Goal: Task Accomplishment & Management: Manage account settings

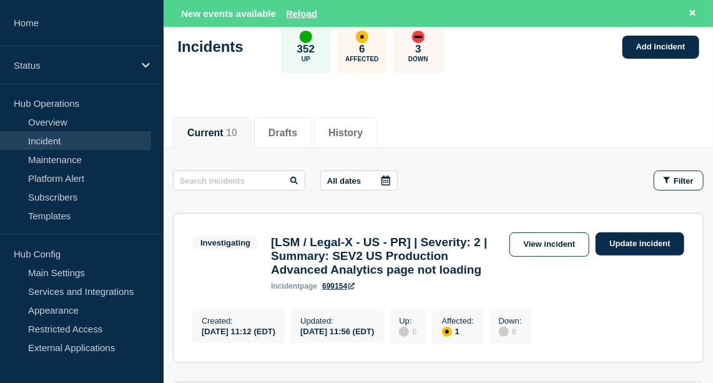
scroll to position [79, 0]
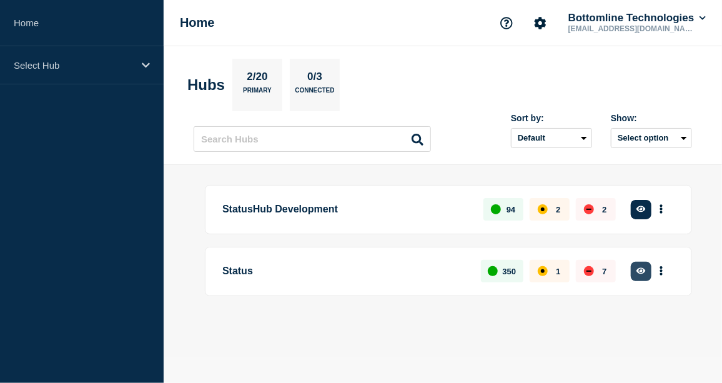
click at [645, 272] on icon "button" at bounding box center [640, 271] width 9 height 8
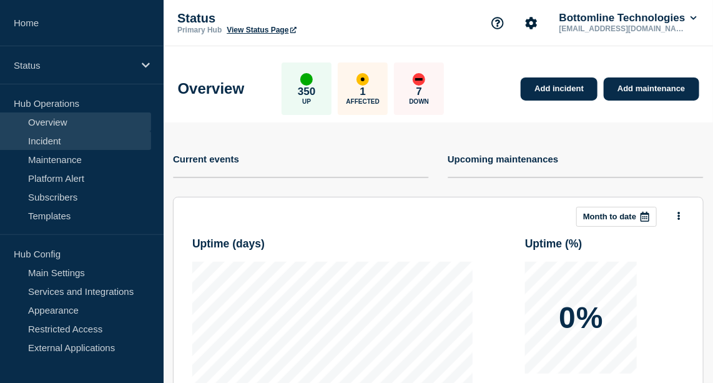
click at [47, 140] on link "Incident" at bounding box center [75, 140] width 151 height 19
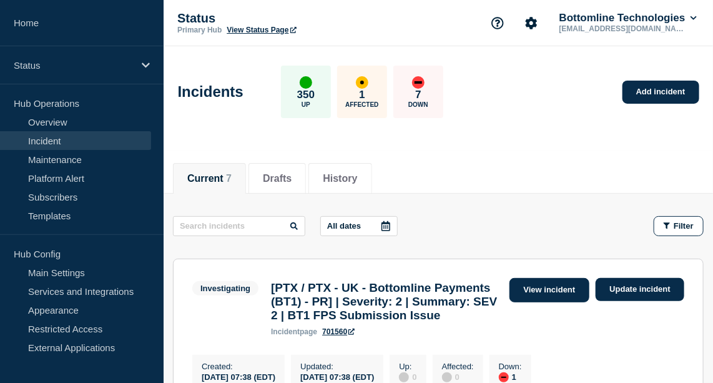
click at [558, 290] on link "View incident" at bounding box center [549, 290] width 81 height 24
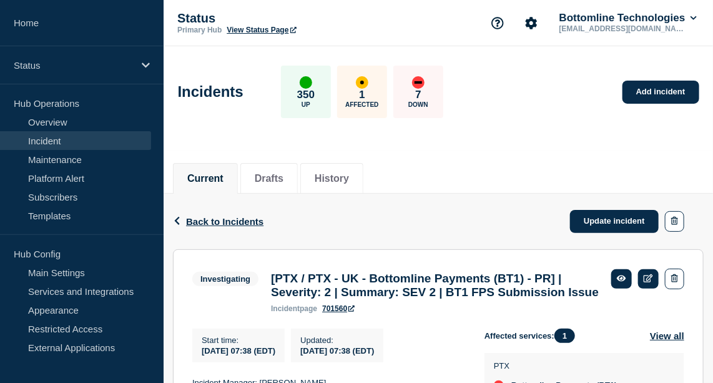
scroll to position [38, 0]
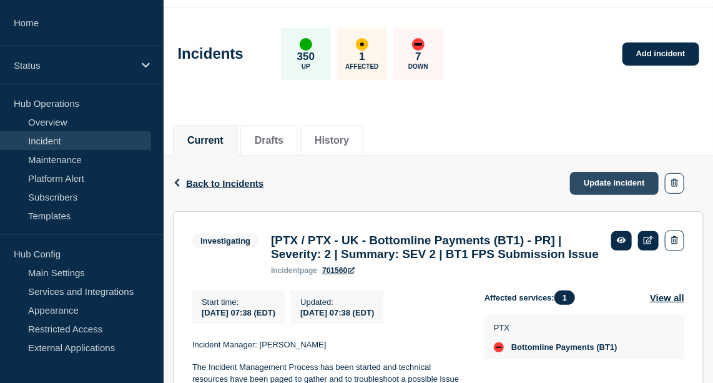
click at [614, 175] on link "Update incident" at bounding box center [614, 183] width 89 height 23
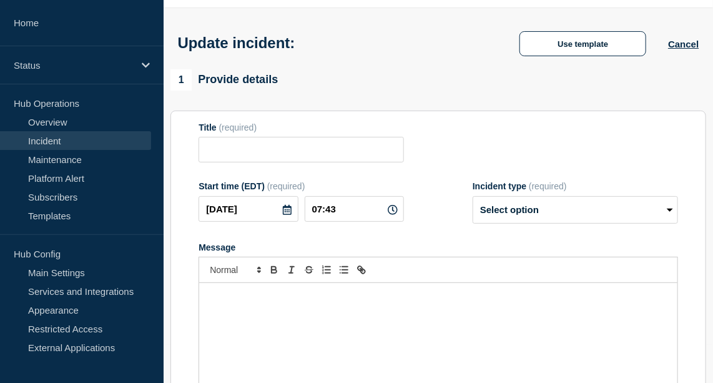
type input "[PTX / PTX - UK - Bottomline Payments (BT1) - PR] | Severity: 2 | Summary: SEV …"
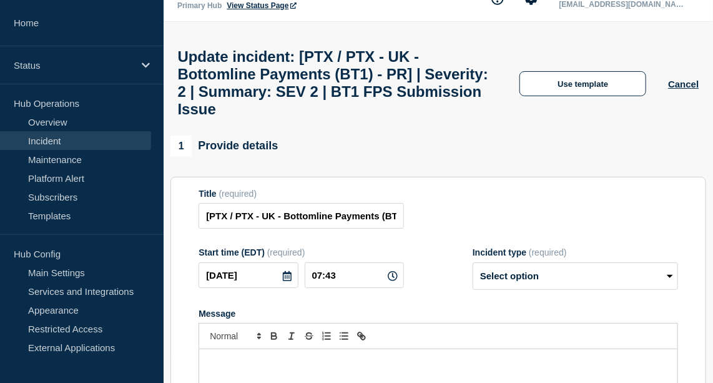
scroll to position [18, 0]
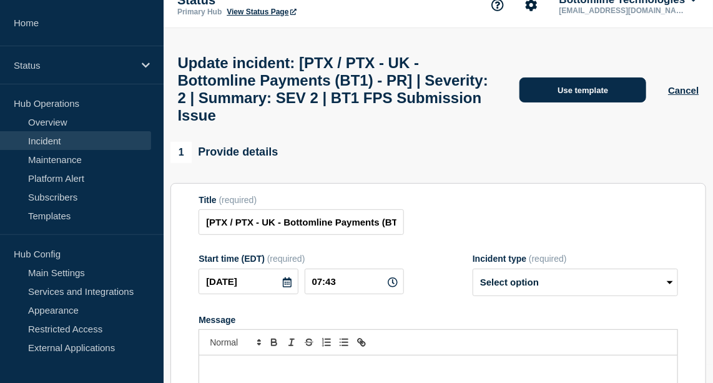
click at [589, 102] on button "Use template" at bounding box center [582, 89] width 127 height 25
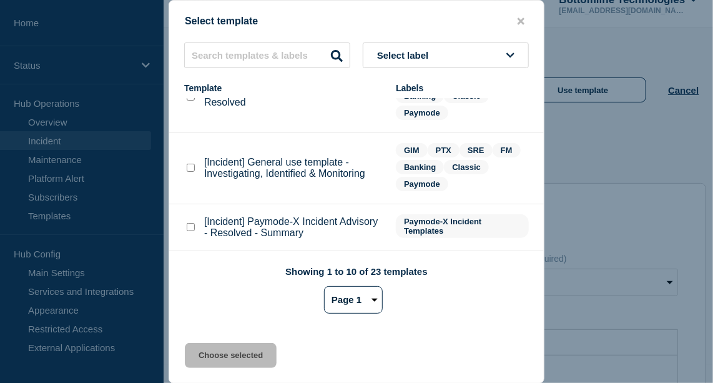
scroll to position [153, 0]
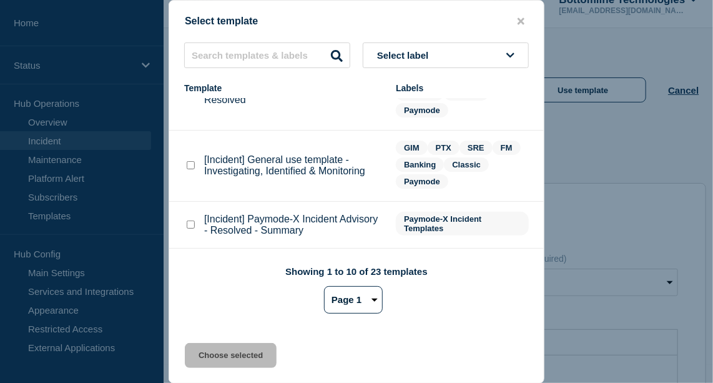
click at [188, 166] on checkbox"] "[Incident] General use template - Investigating, Identified & Monitoring checkb…" at bounding box center [191, 165] width 8 height 8
checkbox checkbox"] "true"
click at [248, 361] on button "Choose selected" at bounding box center [231, 355] width 92 height 25
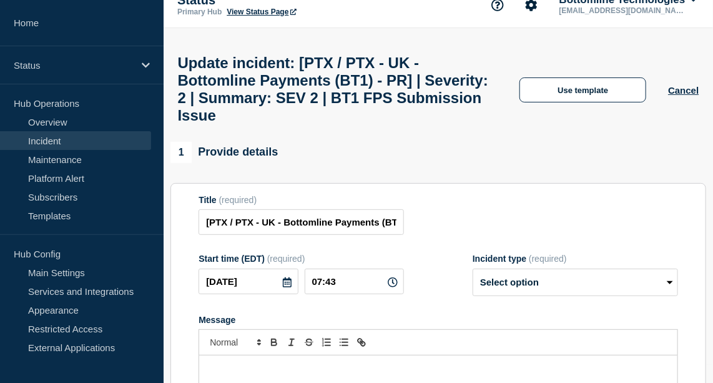
select select "investigating"
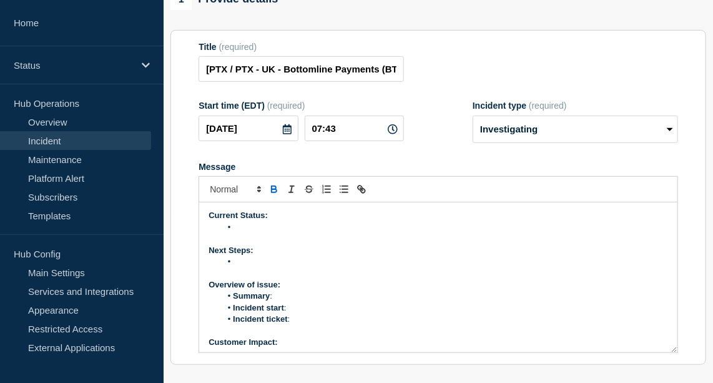
scroll to position [177, 0]
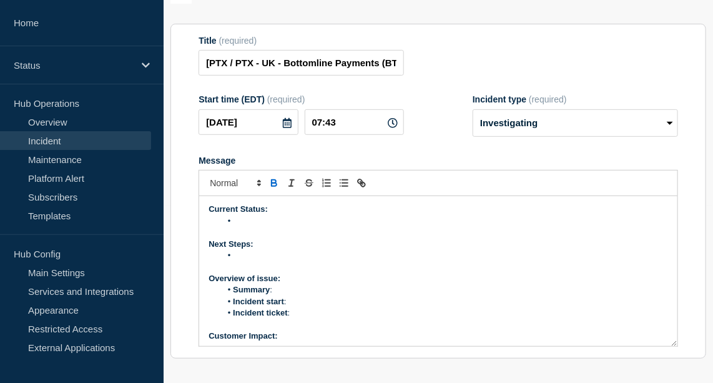
click at [250, 227] on li "Message" at bounding box center [444, 220] width 447 height 11
click at [278, 227] on li "[DATE] 10pmBST" at bounding box center [444, 220] width 447 height 11
drag, startPoint x: 317, startPoint y: 233, endPoint x: 282, endPoint y: 237, distance: 34.5
click at [282, 227] on li "[DATE] 10pm BST" at bounding box center [444, 220] width 447 height 11
click at [233, 227] on li "[DATE] 10pm BST" at bounding box center [444, 220] width 447 height 11
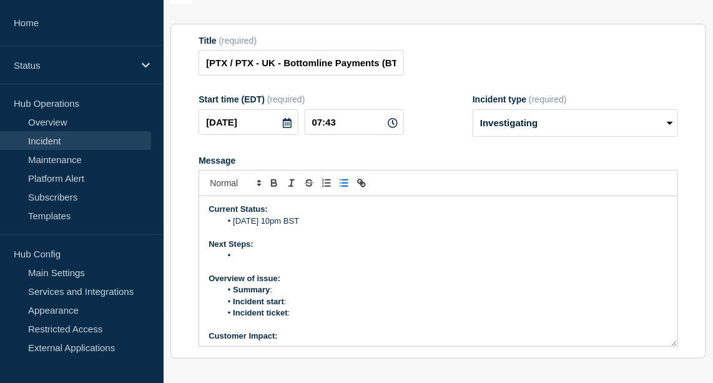
click at [265, 227] on li "[DATE] 10pm BST" at bounding box center [444, 220] width 447 height 11
click at [257, 227] on li "[DATE] 10.50pm BST" at bounding box center [444, 220] width 447 height 11
click at [232, 227] on li "[DATE] 10.50pm BST" at bounding box center [444, 220] width 447 height 11
click at [231, 227] on li "[DATE] 10.50pm BST" at bounding box center [444, 220] width 447 height 11
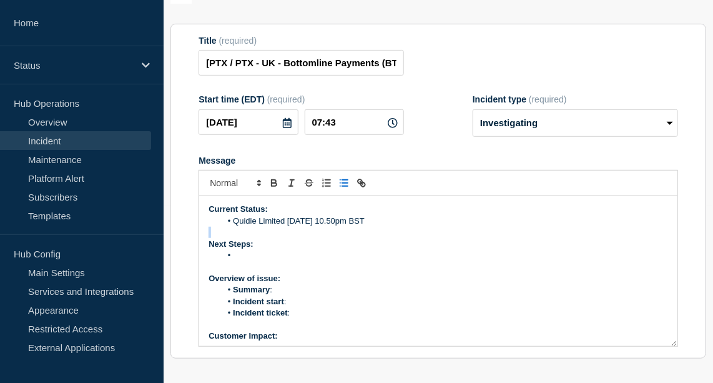
drag, startPoint x: 391, startPoint y: 233, endPoint x: 312, endPoint y: 240, distance: 80.2
click at [312, 240] on div "Current Status: Quidie Limited [DATE] 10.50pm BST Next Steps: Overview of issue…" at bounding box center [438, 271] width 478 height 150
drag, startPoint x: 375, startPoint y: 232, endPoint x: 315, endPoint y: 238, distance: 60.3
click at [315, 227] on li "Quidie Limited [DATE] 10.50pm BST" at bounding box center [444, 220] width 447 height 11
click at [286, 227] on li "Quidie Limited [DATE] their batch, which they committed [DATE], hasn’t been sub…" at bounding box center [444, 220] width 447 height 11
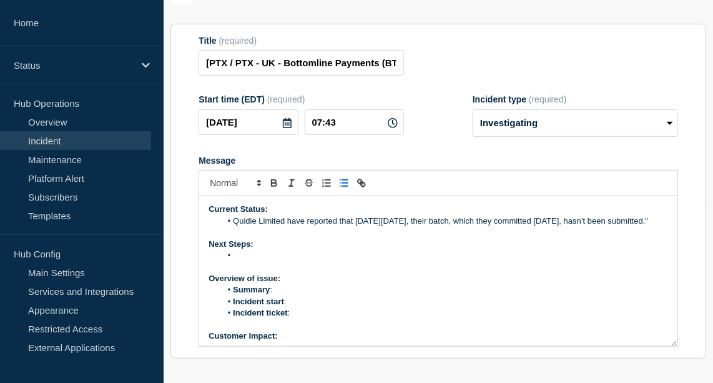
click at [500, 227] on li "Quidie Limited have reported that [DATE][DATE], their batch, which they committ…" at bounding box center [444, 220] width 447 height 11
click at [576, 227] on li "Quidie Limited have reported that [DATE][DATE], their batch which they committe…" at bounding box center [444, 220] width 447 height 11
click at [616, 227] on li "Quidie Limited have reported that [DATE][DATE], their batch which they submitte…" at bounding box center [444, 220] width 447 height 11
click at [572, 227] on li "Quidie Limited have reported that [DATE][DATE], their batch which they submitte…" at bounding box center [444, 220] width 447 height 11
drag, startPoint x: 587, startPoint y: 232, endPoint x: 502, endPoint y: 230, distance: 84.9
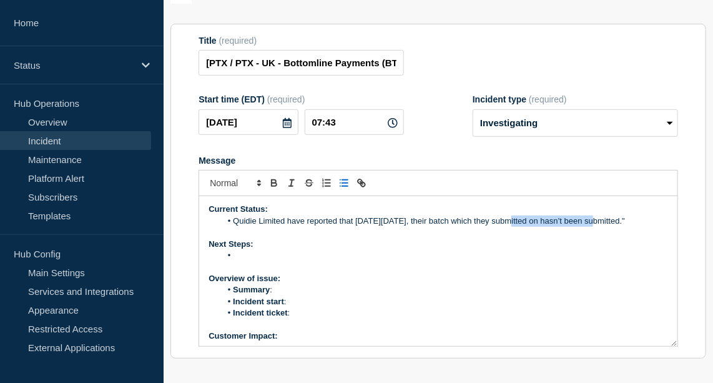
click at [502, 227] on li "Quidie Limited have reported that [DATE][DATE], their batch which they submitte…" at bounding box center [444, 220] width 447 height 11
drag, startPoint x: 614, startPoint y: 227, endPoint x: 595, endPoint y: 236, distance: 21.2
click at [595, 227] on li "Quidie Limited have reported that [DATE][DATE], their batch hasn’t been submitt…" at bounding box center [444, 220] width 447 height 11
click at [254, 227] on li "Quidie Limited have reported that [DATE][DATE], their batch hasn’t been submitt…" at bounding box center [444, 220] width 447 height 11
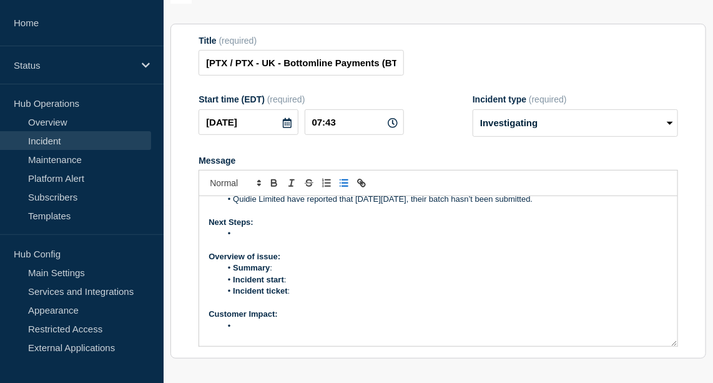
scroll to position [0, 0]
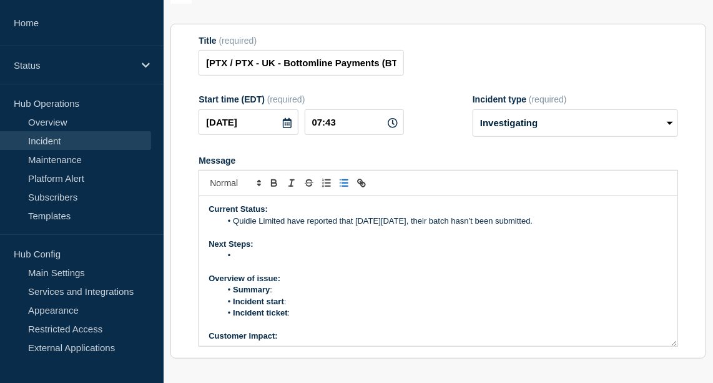
click at [283, 295] on li "Summary :" at bounding box center [444, 289] width 447 height 11
click at [305, 307] on li "Incident start :" at bounding box center [444, 301] width 447 height 11
click at [576, 227] on li "Quidie Limited have reported that [DATE][DATE], their batch hasn’t been submitt…" at bounding box center [444, 220] width 447 height 11
click at [498, 227] on li "Quidie Limited have reported that [DATE][DATE], their batch hasn’t been submitt…" at bounding box center [444, 220] width 447 height 11
click at [552, 227] on li "Quidie Limited have reported that [DATE][DATE], their batch that was submutted …" at bounding box center [444, 220] width 447 height 11
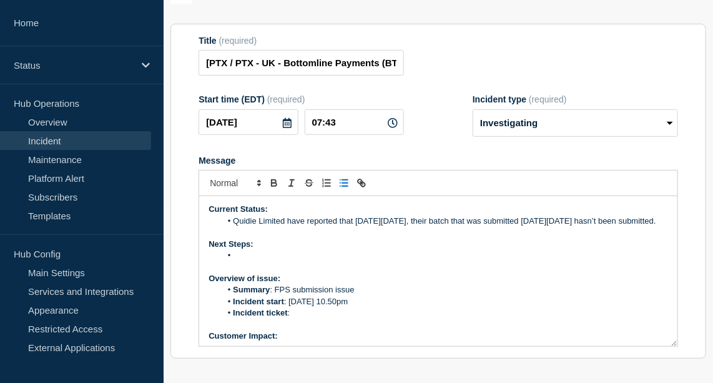
click at [585, 227] on li "Quidie Limited have reported that [DATE][DATE], their batch that was submitted …" at bounding box center [444, 220] width 447 height 11
click at [309, 227] on li "Quidie Limited have reported that [DATE][DATE], their batch that was submitted …" at bounding box center [444, 220] width 447 height 11
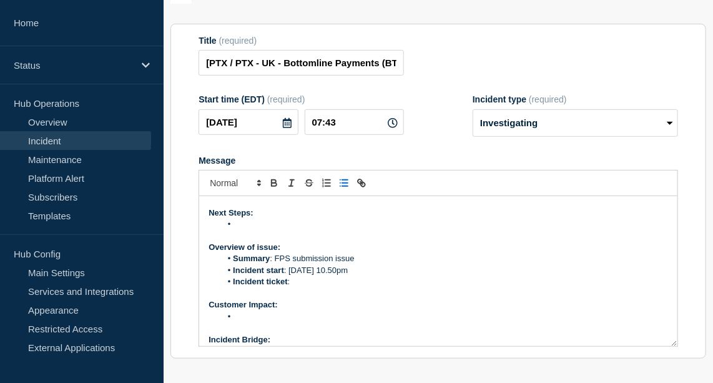
scroll to position [31, 0]
click at [252, 230] on li "Message" at bounding box center [444, 224] width 447 height 11
drag, startPoint x: 564, startPoint y: 303, endPoint x: 447, endPoint y: 252, distance: 128.0
click at [447, 252] on div "Current Status: Quidie Limited have reported that [DATE][DATE], their batch tha…" at bounding box center [438, 271] width 478 height 150
click at [447, 230] on li "Bottomline believe this might be related to a recent release." at bounding box center [444, 224] width 447 height 11
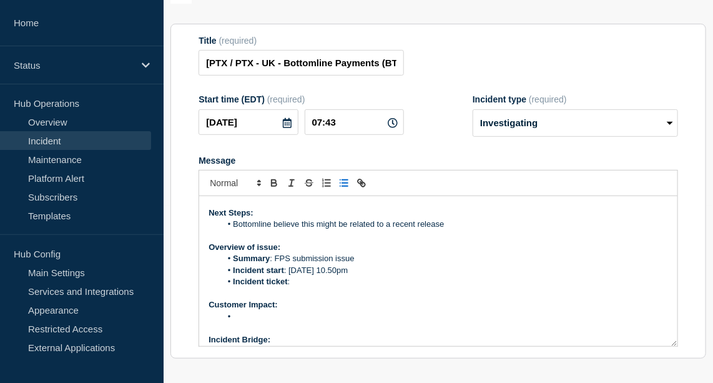
click at [418, 230] on li "Bottomline believe this might be related to a recent release" at bounding box center [444, 224] width 447 height 11
click at [482, 230] on li "Bottomline believe this might be related to a recent deployed release" at bounding box center [444, 224] width 447 height 11
click at [273, 230] on li "Bottomline believe this might be related to a recent deployed release" at bounding box center [444, 224] width 447 height 11
click at [533, 230] on li "Bottomline PTX team believe this might be related to a recent deployed release" at bounding box center [444, 224] width 447 height 11
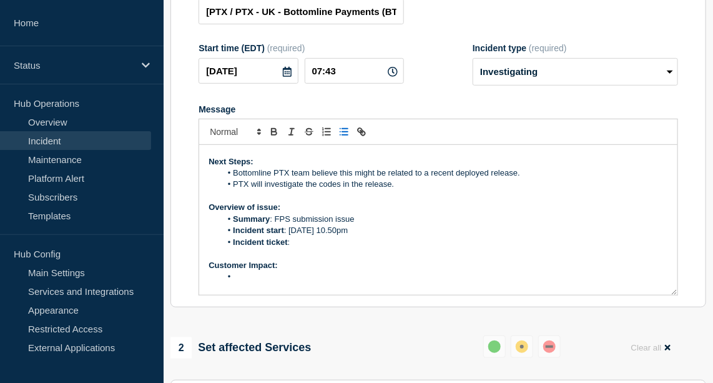
scroll to position [84, 0]
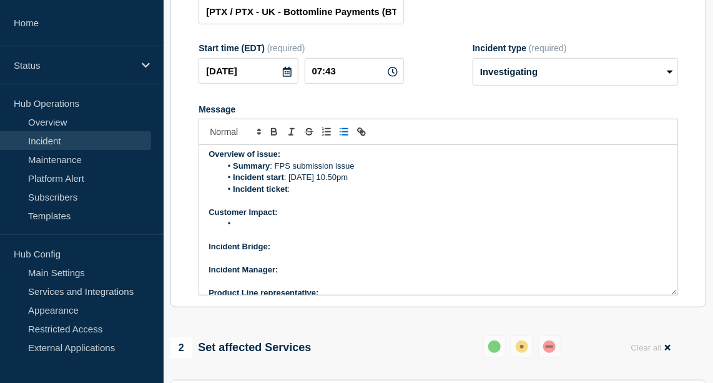
click at [252, 229] on li "Message" at bounding box center [444, 223] width 447 height 11
click at [233, 229] on li "Payments have not processed" at bounding box center [444, 223] width 447 height 11
click at [409, 229] on li "Submitted Payments have not processed" at bounding box center [444, 223] width 447 height 11
click at [278, 252] on p "Incident Bridge:" at bounding box center [438, 246] width 459 height 11
click at [279, 251] on strong "Incident Bridge: Ar Request" at bounding box center [262, 246] width 107 height 9
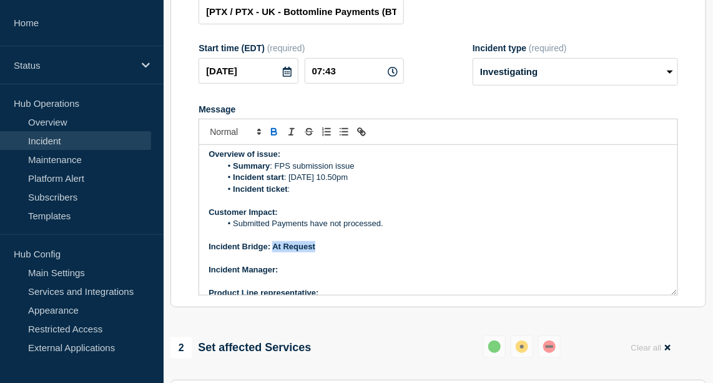
drag, startPoint x: 323, startPoint y: 270, endPoint x: 271, endPoint y: 270, distance: 51.8
click at [271, 252] on p "Incident Bridge: At Request" at bounding box center [438, 246] width 459 height 11
click at [273, 137] on icon "Toggle bold text" at bounding box center [273, 131] width 11 height 11
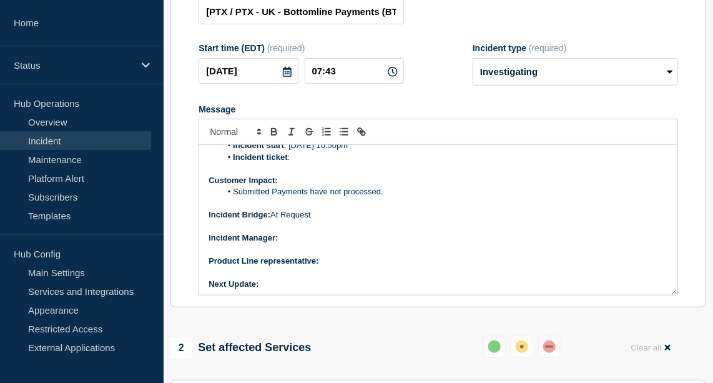
scroll to position [117, 0]
click at [299, 243] on p "Incident Manager:" at bounding box center [438, 237] width 459 height 11
click at [272, 137] on icon "Toggle bold text" at bounding box center [273, 131] width 11 height 11
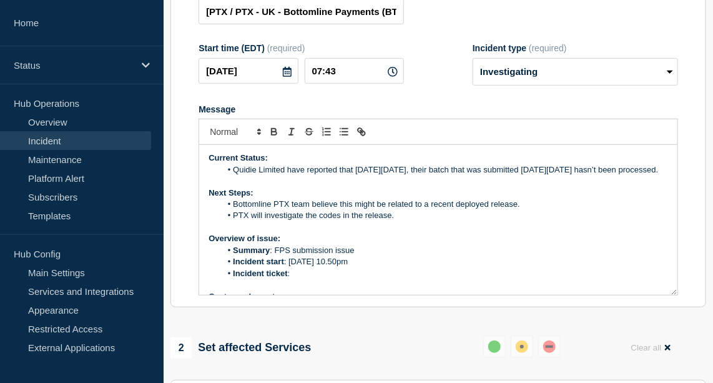
click at [517, 210] on li "Bottomline PTX team believe this might be related to a recent deployed release." at bounding box center [444, 204] width 447 height 11
click at [521, 210] on li "Bottomline PTX team believe this might be related to a recent deployed release …" at bounding box center [444, 204] width 447 height 11
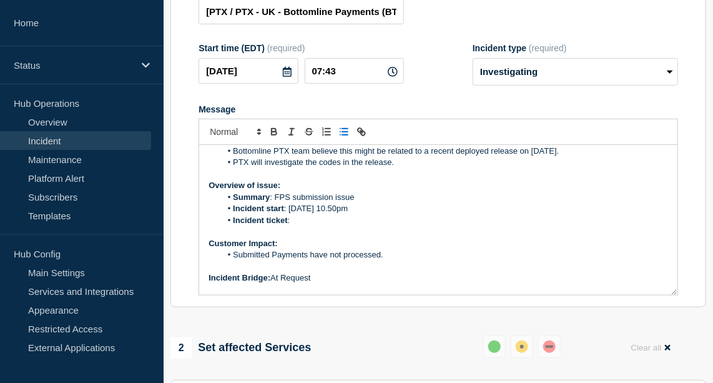
scroll to position [54, 0]
click at [395, 260] on li "Submitted Payments have not processed." at bounding box center [444, 253] width 447 height 11
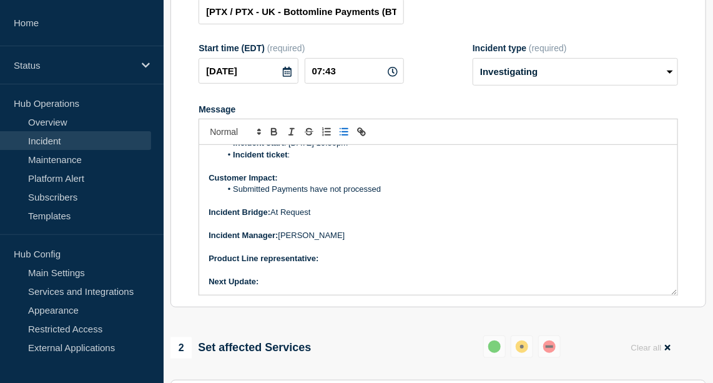
scroll to position [108, 0]
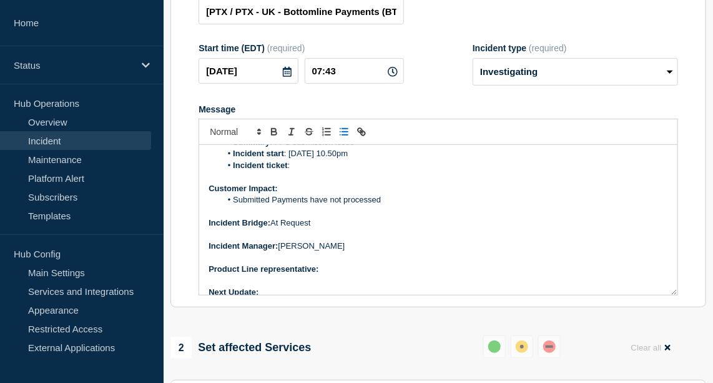
click at [272, 205] on li "Submitted Payments have not processed" at bounding box center [444, 199] width 447 height 11
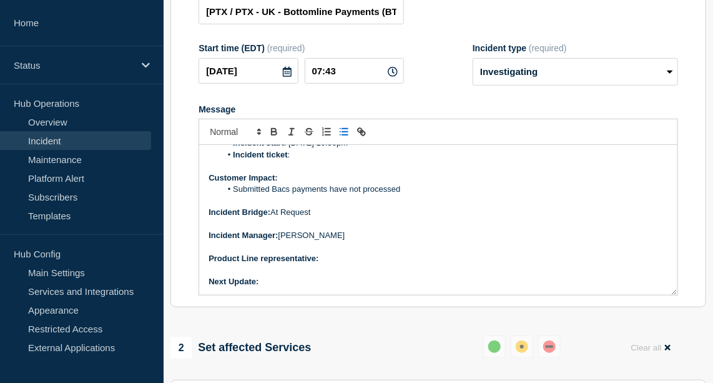
click at [365, 264] on p "Product Line representative:" at bounding box center [438, 258] width 459 height 11
click at [272, 137] on icon "Toggle bold text" at bounding box center [273, 131] width 11 height 11
click at [278, 287] on p "Next Update:" at bounding box center [438, 281] width 459 height 11
drag, startPoint x: 290, startPoint y: 294, endPoint x: 261, endPoint y: 293, distance: 28.7
click at [261, 287] on p "Next Update: 1 hour" at bounding box center [438, 281] width 459 height 11
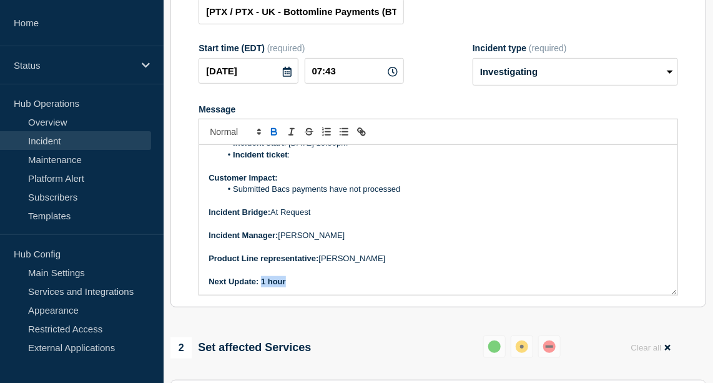
click at [270, 137] on icon "Toggle bold text" at bounding box center [273, 131] width 11 height 11
click at [426, 264] on p "Product Line representative: [PERSON_NAME]" at bounding box center [438, 258] width 459 height 11
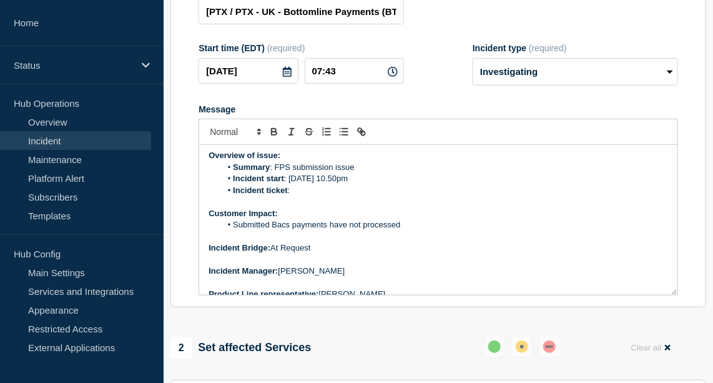
scroll to position [83, 0]
click at [308, 196] on li "Incident ticket :" at bounding box center [444, 190] width 447 height 11
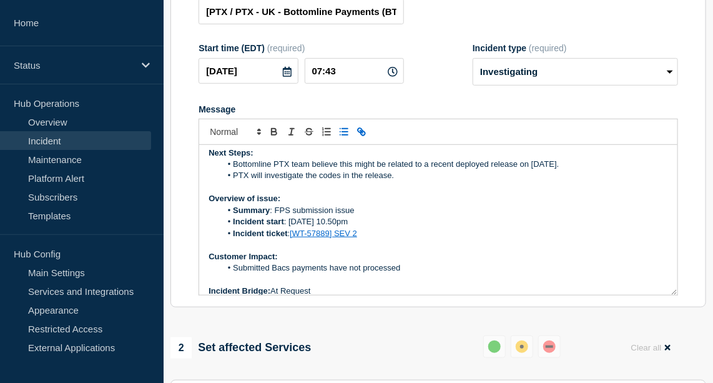
scroll to position [86, 0]
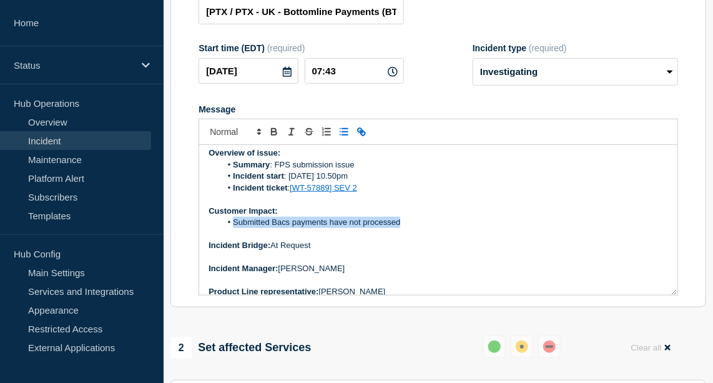
drag, startPoint x: 410, startPoint y: 245, endPoint x: 297, endPoint y: 241, distance: 113.7
click at [297, 241] on div "Current Status: Quidie Limited have reported that [DATE][DATE], their batch tha…" at bounding box center [438, 220] width 478 height 150
click at [423, 228] on li "Submitted Bacs payments have not processed" at bounding box center [444, 222] width 447 height 11
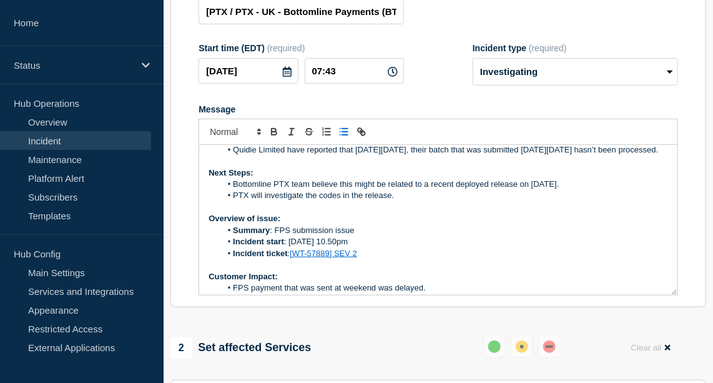
scroll to position [0, 0]
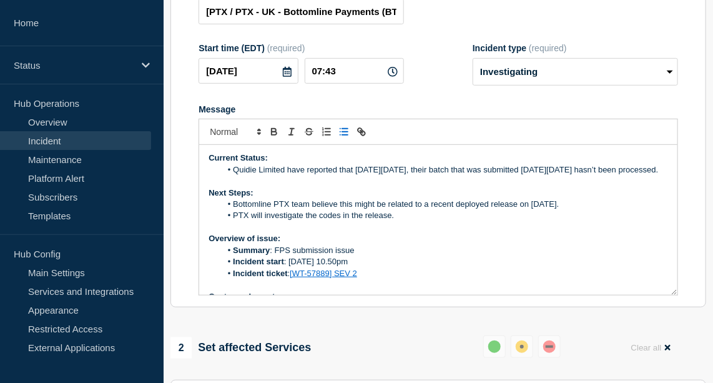
click at [312, 175] on li "Quidie Limited have reported that [DATE][DATE], their batch that was submitted …" at bounding box center [444, 169] width 447 height 11
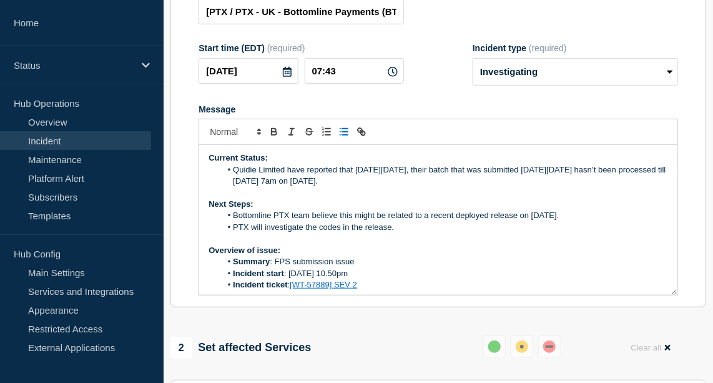
click at [318, 187] on li "Quidie Limited have reported that [DATE][DATE], their batch that was submitted …" at bounding box center [444, 175] width 447 height 23
drag, startPoint x: 464, startPoint y: 198, endPoint x: 233, endPoint y: 180, distance: 231.6
click at [233, 180] on li "Quidie Limited have reported that [DATE][DATE], their batch that was submitted …" at bounding box center [444, 175] width 447 height 23
copy li "Quidie Limited have reported that [DATE][DATE], their batch that was submitted …"
click at [418, 187] on li "Quidie Limited has reported that the batch they submitted [DATE][DATE], was not…" at bounding box center [444, 175] width 447 height 23
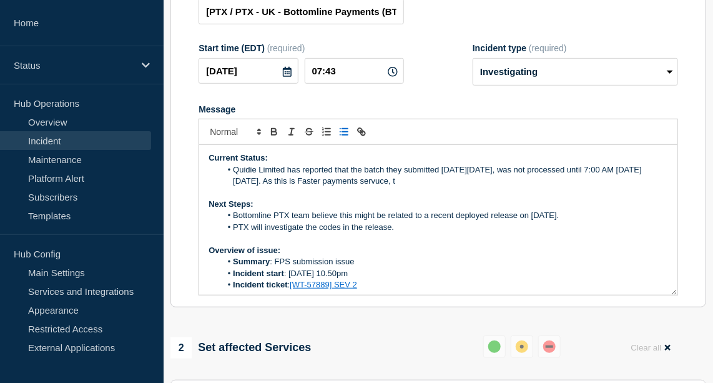
click at [469, 187] on li "Quidie Limited has reported that the batch they submitted [DATE][DATE], was not…" at bounding box center [444, 175] width 447 height 23
click at [504, 187] on li "Quidie Limited has reported that the batch they submitted [DATE][DATE], was not…" at bounding box center [444, 175] width 447 height 23
drag, startPoint x: 357, startPoint y: 211, endPoint x: 230, endPoint y: 186, distance: 129.2
click at [230, 186] on li "Quidie Limited has reported that the batch they submitted [DATE][DATE], was not…" at bounding box center [444, 175] width 447 height 23
copy li "Quidie Limited has reported that the batch they submitted [DATE][DATE], was not…"
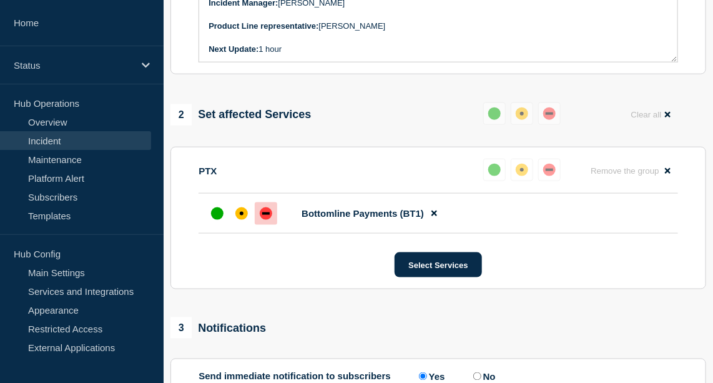
scroll to position [463, 0]
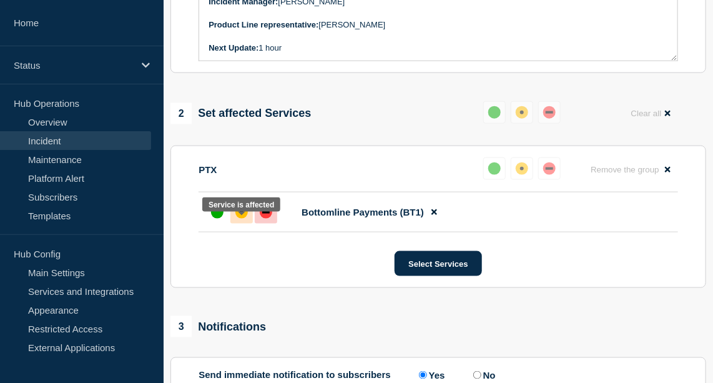
click at [243, 219] on div "affected" at bounding box center [241, 212] width 12 height 12
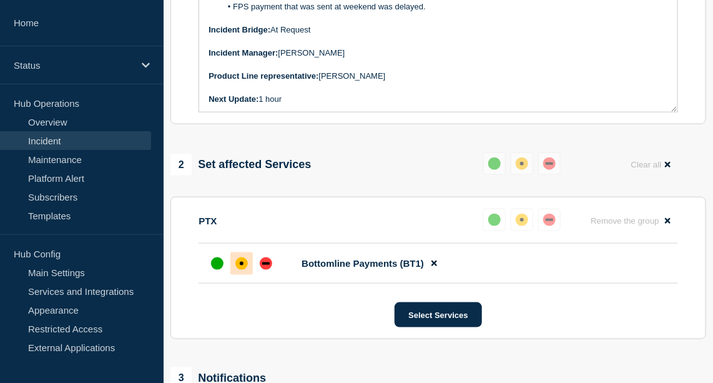
scroll to position [585, 0]
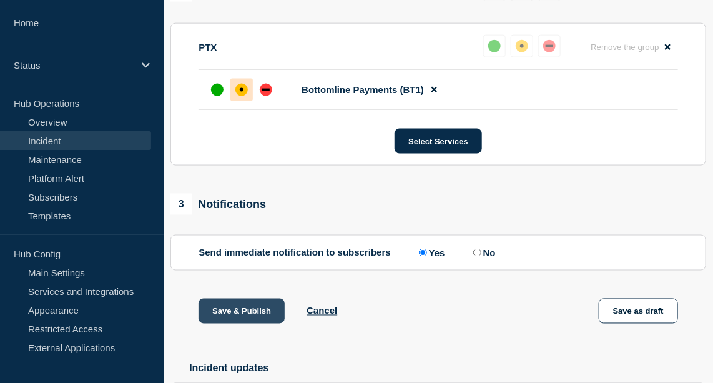
click at [259, 323] on button "Save & Publish" at bounding box center [242, 310] width 86 height 25
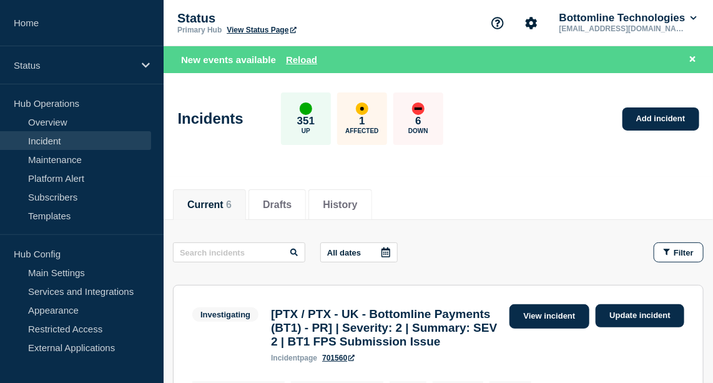
click at [516, 318] on link "View incident" at bounding box center [549, 316] width 81 height 24
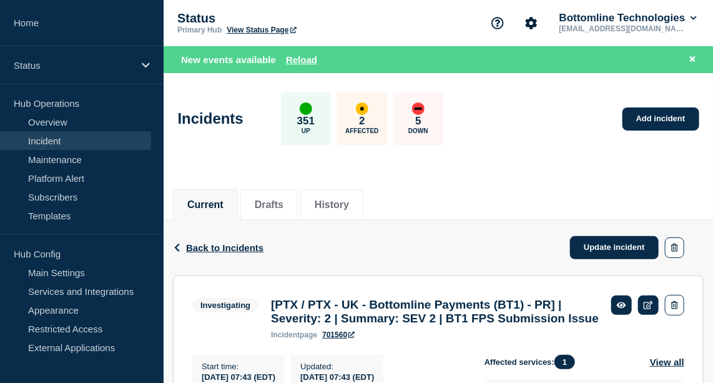
scroll to position [248, 0]
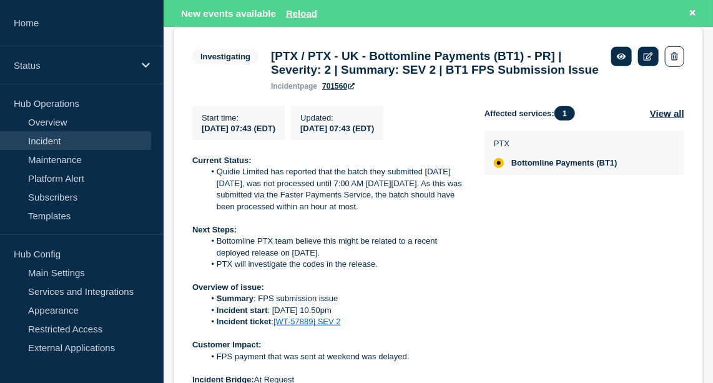
drag, startPoint x: 336, startPoint y: 290, endPoint x: 214, endPoint y: 291, distance: 121.7
click at [214, 258] on li "Bottomline PTX team believe this might be related to a recent deployed release …" at bounding box center [335, 246] width 260 height 23
copy li "deployed release on [DATE]."
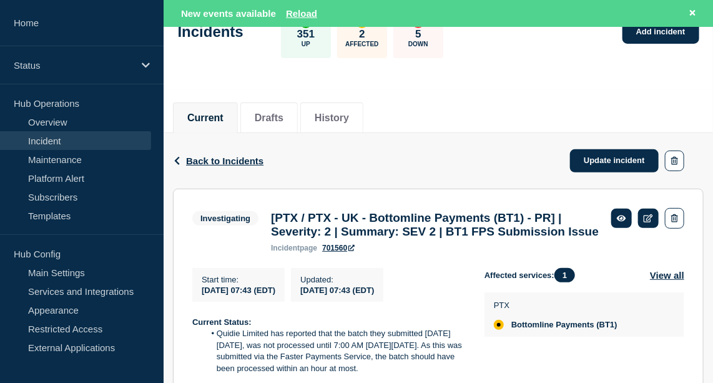
scroll to position [84, 0]
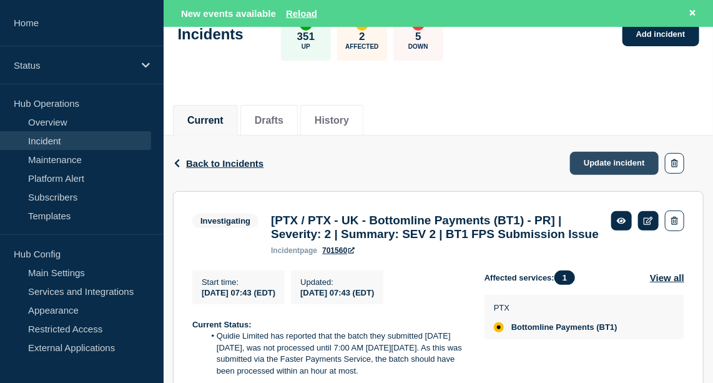
click at [614, 164] on link "Update incident" at bounding box center [614, 163] width 89 height 23
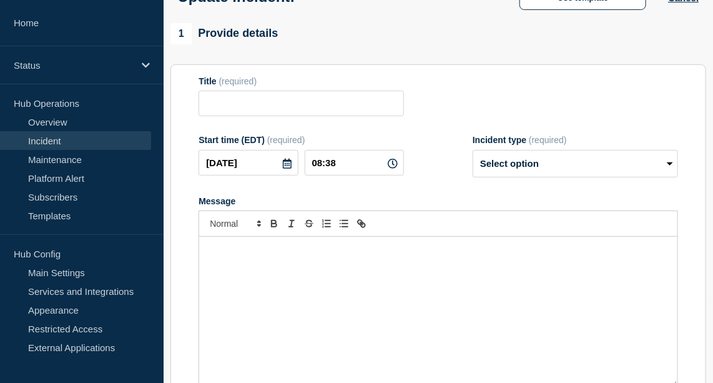
type input "[PTX / PTX - UK - Bottomline Payments (BT1) - PR] | Severity: 2 | Summary: SEV …"
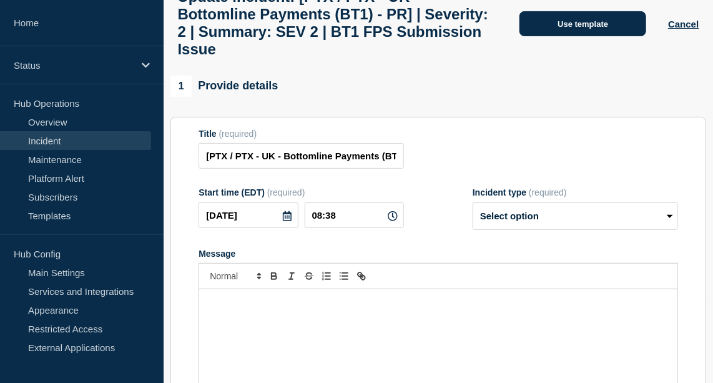
click at [579, 35] on button "Use template" at bounding box center [582, 23] width 127 height 25
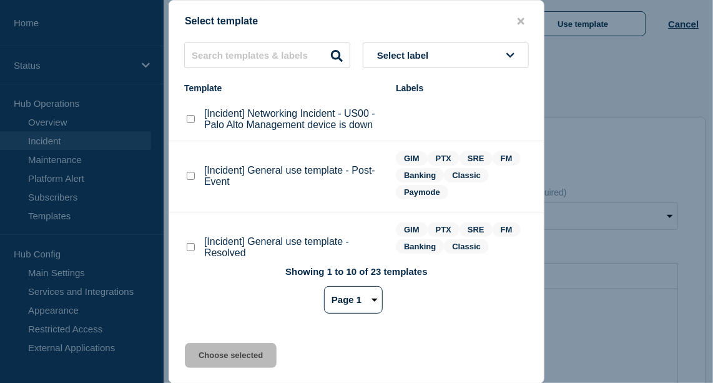
click at [193, 247] on checkbox"] "[Incident] General use template - Resolved checkbox" at bounding box center [191, 247] width 8 height 8
checkbox checkbox"] "true"
click at [232, 348] on button "Choose selected" at bounding box center [231, 355] width 92 height 25
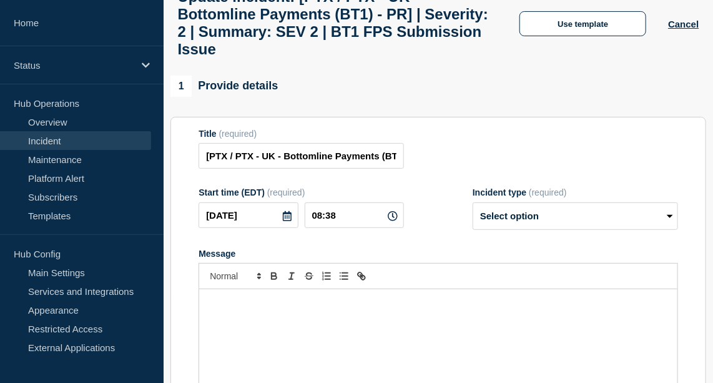
select select "resolved"
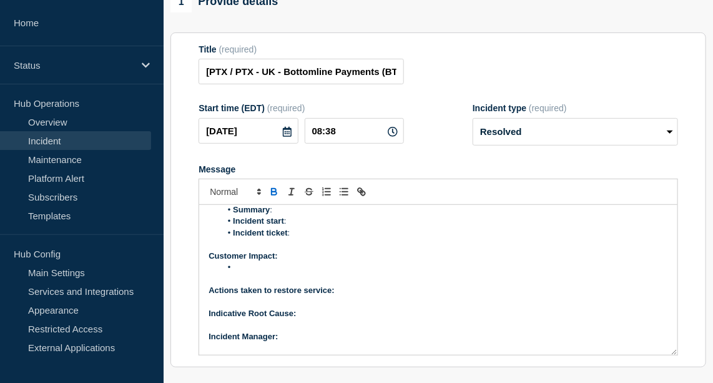
scroll to position [59, 0]
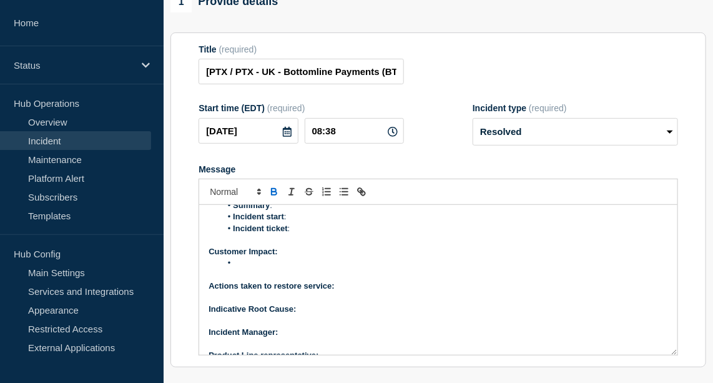
click at [370, 292] on p "Actions taken to restore service:" at bounding box center [438, 285] width 459 height 11
click at [274, 197] on icon "Toggle bold text" at bounding box center [273, 191] width 11 height 11
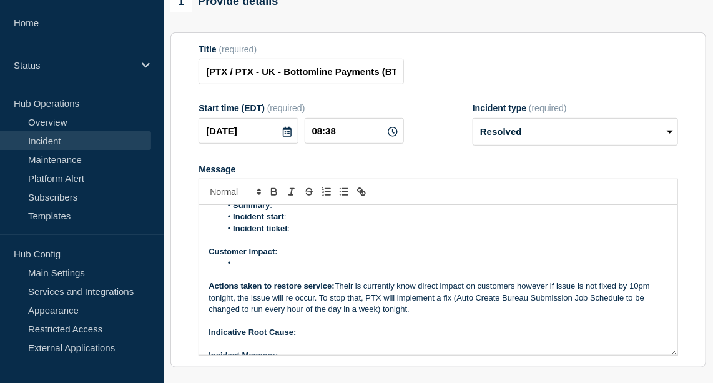
click at [418, 295] on p "Actions taken to restore service: Their is currently know direct impact on cust…" at bounding box center [438, 297] width 459 height 34
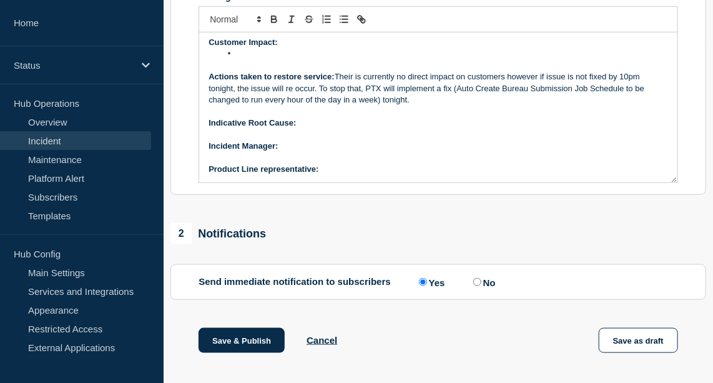
scroll to position [518, 0]
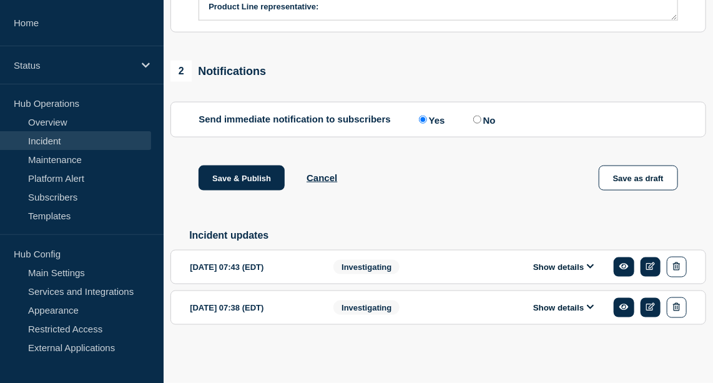
click at [580, 266] on button "Show details" at bounding box center [563, 267] width 69 height 11
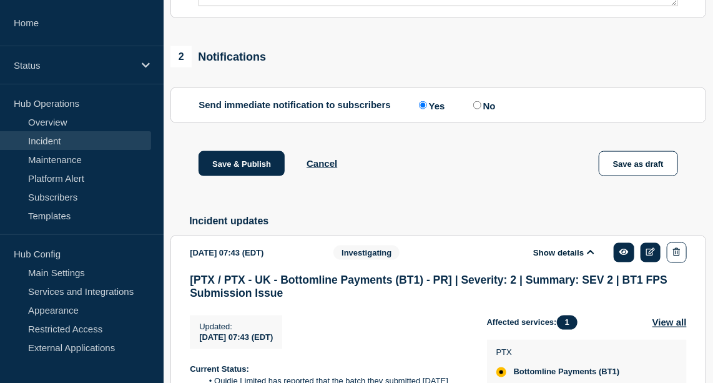
scroll to position [793, 0]
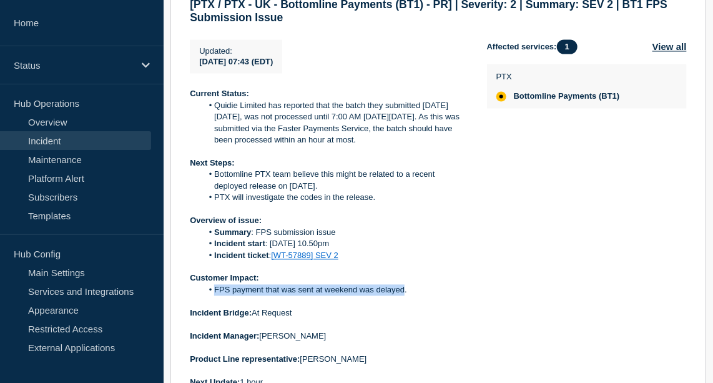
drag, startPoint x: 404, startPoint y: 306, endPoint x: 213, endPoint y: 308, distance: 191.0
click at [213, 296] on li "FPS payment that was sent at weekend was delayed." at bounding box center [334, 290] width 265 height 11
copy li "FPS payment that was sent at weekend was delayed"
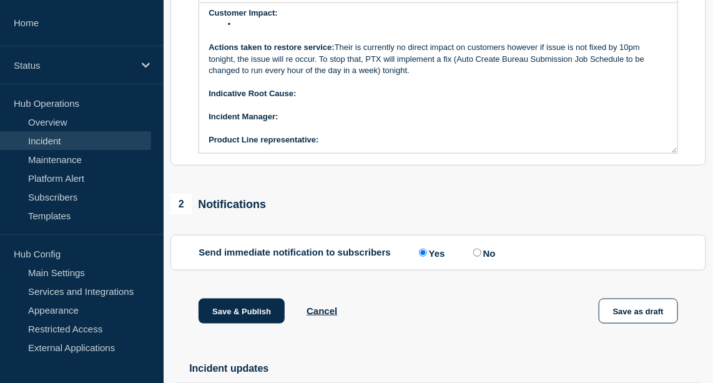
scroll to position [46, 0]
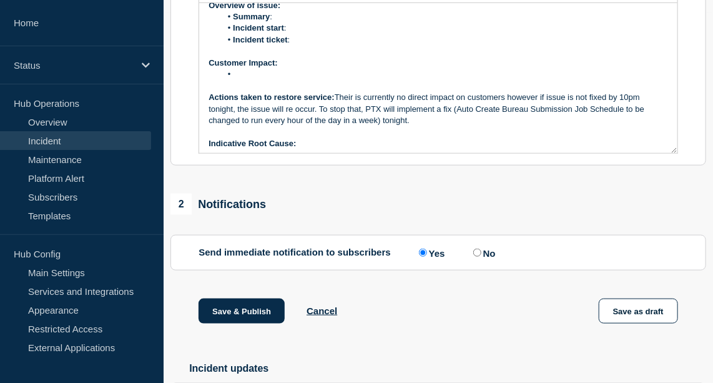
click at [257, 80] on li "Message" at bounding box center [444, 74] width 447 height 11
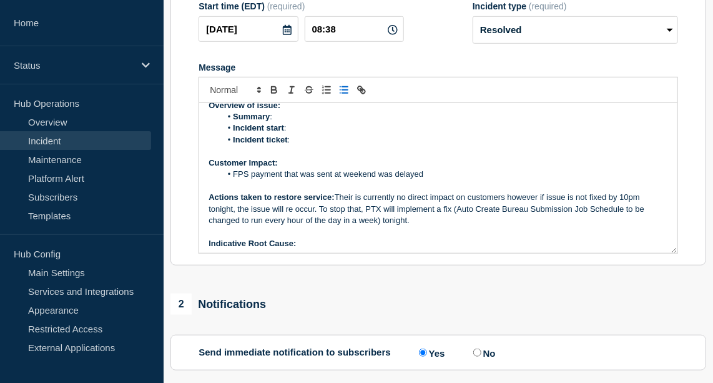
scroll to position [0, 0]
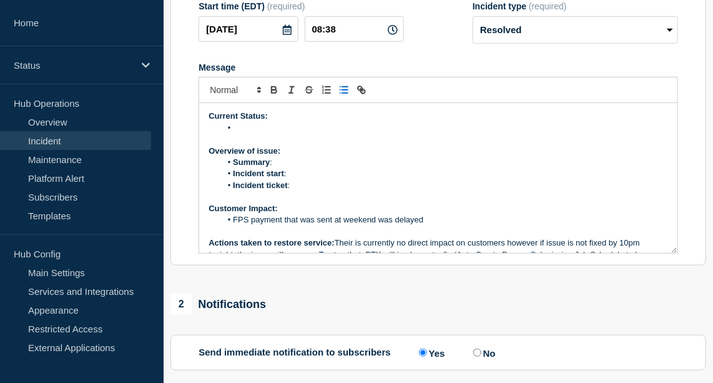
click at [258, 134] on li "Message" at bounding box center [444, 127] width 447 height 11
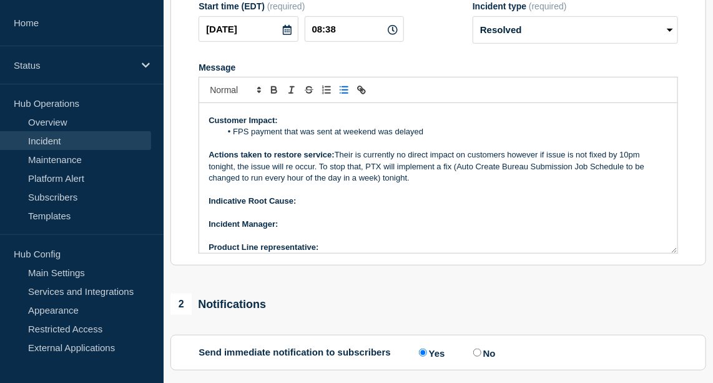
scroll to position [87, 0]
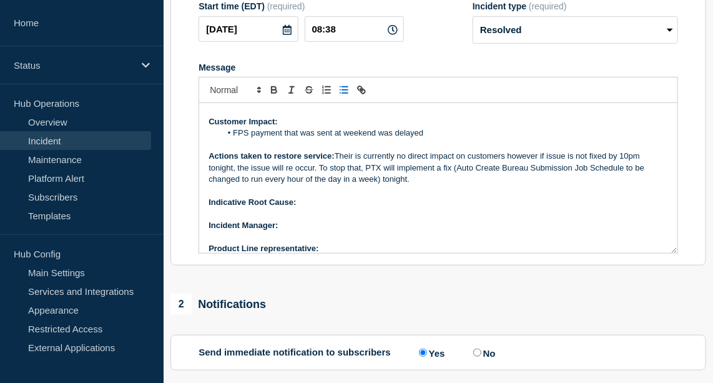
click at [309, 208] on p "Indicative Root Cause:" at bounding box center [438, 202] width 459 height 11
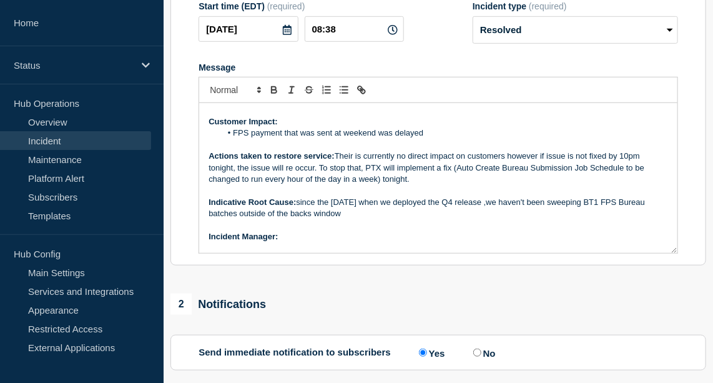
click at [309, 217] on p "Indicative Root Cause: since the [DATE] when we deployed the Q4 release ,we hav…" at bounding box center [438, 208] width 459 height 23
drag, startPoint x: 600, startPoint y: 214, endPoint x: 505, endPoint y: 218, distance: 95.0
click at [505, 218] on p "Indicative Root Cause: since the [DATE] when we deployed the Q4 release ,we hav…" at bounding box center [438, 208] width 459 height 23
click at [361, 231] on p "Message" at bounding box center [438, 225] width 459 height 11
drag, startPoint x: 296, startPoint y: 215, endPoint x: 398, endPoint y: 227, distance: 103.1
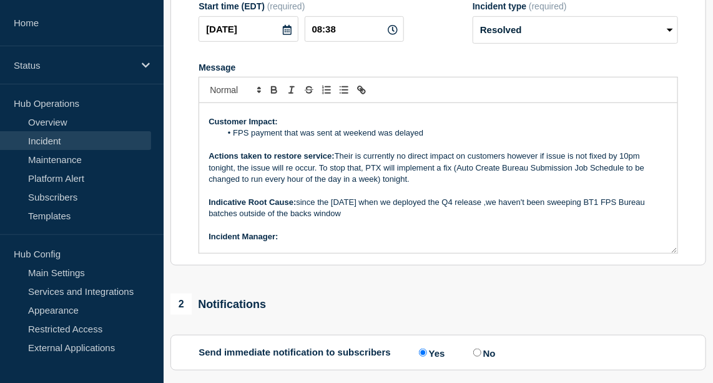
click at [398, 220] on p "Indicative Root Cause: since the [DATE] when we deployed the Q4 release ,we hav…" at bounding box center [438, 208] width 459 height 23
copy p "since the [DATE] when we deployed the Q4 release ,we haven't been sweeping BT1 …"
click at [294, 207] on strong "Indicative Root Cause:" at bounding box center [252, 201] width 87 height 9
drag, startPoint x: 592, startPoint y: 215, endPoint x: 491, endPoint y: 213, distance: 101.2
click at [491, 213] on p "Indicative Root Cause: Since the deployment of the Q4 release on [DATE], we hav…" at bounding box center [438, 208] width 459 height 23
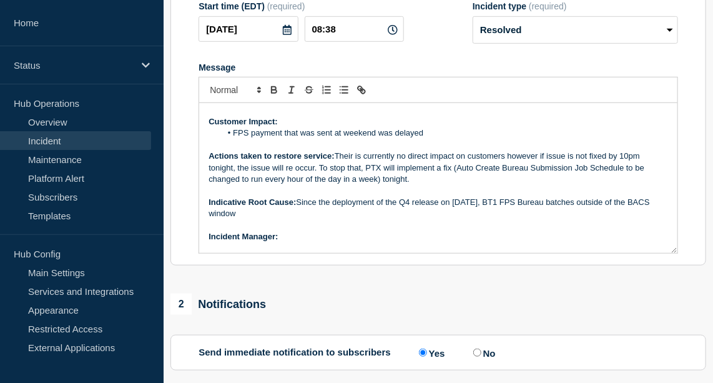
click at [270, 220] on p "Indicative Root Cause: Since the deployment of the Q4 release on [DATE], BT1 FP…" at bounding box center [438, 208] width 459 height 23
click at [255, 220] on p "Indicative Root Cause: Since the deployment of the Q4 release on [DATE], BT1 FP…" at bounding box center [438, 208] width 459 height 23
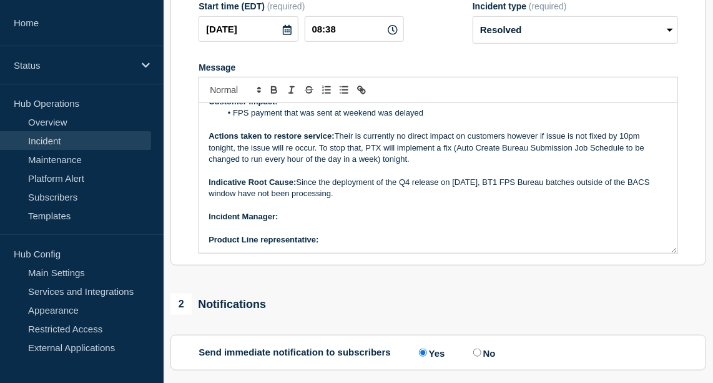
click at [326, 222] on p "﻿Incident Manager:" at bounding box center [438, 216] width 459 height 11
click at [276, 97] on button "Toggle bold text" at bounding box center [273, 89] width 17 height 15
click at [340, 245] on p "Product Line representative:" at bounding box center [438, 239] width 459 height 11
click at [270, 96] on icon "Toggle bold text" at bounding box center [273, 89] width 11 height 11
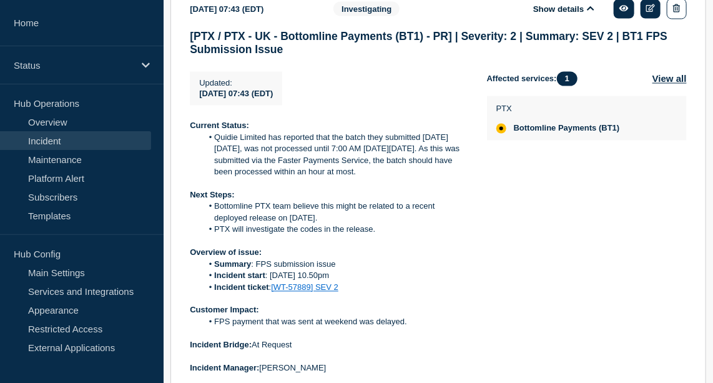
scroll to position [760, 0]
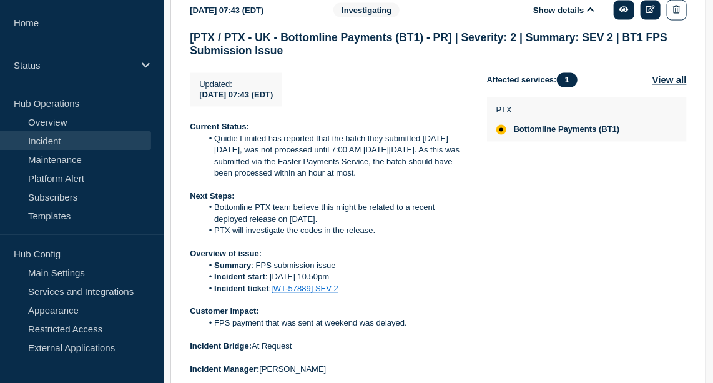
drag, startPoint x: 439, startPoint y: 191, endPoint x: 189, endPoint y: 142, distance: 255.0
click at [189, 142] on section "[DATE] 07:43 (EDT) Show details Investigating [PTX / PTX - UK - Bottomline Paym…" at bounding box center [438, 215] width 536 height 445
drag, startPoint x: 325, startPoint y: 184, endPoint x: 439, endPoint y: 189, distance: 113.7
click at [439, 180] on li "Quidie Limited has reported that the batch they submitted [DATE][DATE], was not…" at bounding box center [334, 157] width 265 height 46
drag, startPoint x: 439, startPoint y: 189, endPoint x: 184, endPoint y: 142, distance: 259.1
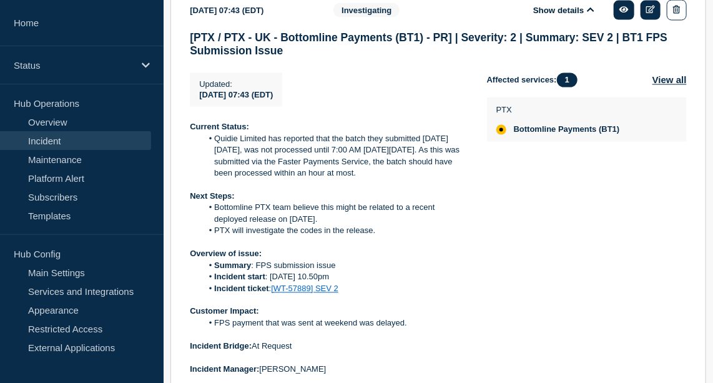
click at [184, 142] on section "[DATE] 07:43 (EDT) Show details Investigating [PTX / PTX - UK - Bottomline Paym…" at bounding box center [438, 215] width 536 height 445
copy div "Current Status: Quidie Limited has reported that the batch they submitted [DATE…"
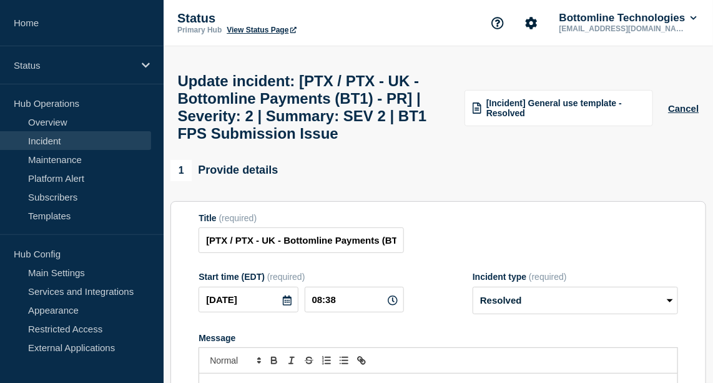
scroll to position [249, 0]
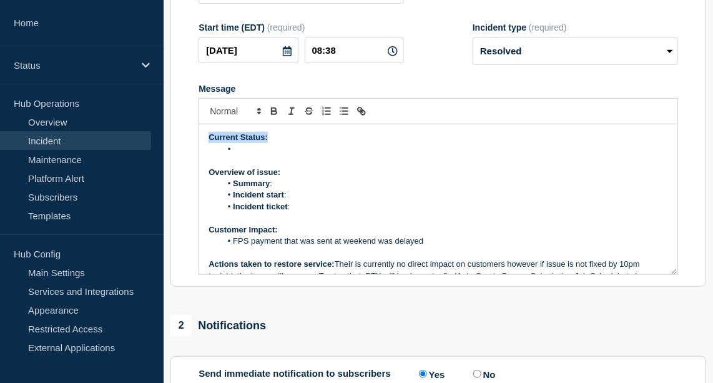
drag, startPoint x: 242, startPoint y: 160, endPoint x: 187, endPoint y: 150, distance: 55.2
click at [187, 150] on section "Title (required) [PTX / PTX - UK - Bottomline Payments (BT1) - PR] | Severity: …" at bounding box center [438, 119] width 536 height 335
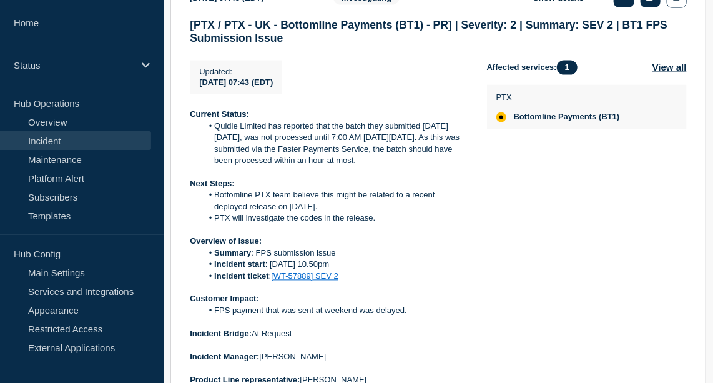
scroll to position [773, 0]
drag, startPoint x: 349, startPoint y: 295, endPoint x: 187, endPoint y: 258, distance: 166.4
click at [187, 258] on section "[DATE] 07:43 (EDT) Show details Investigating [PTX / PTX - UK - Bottomline Paym…" at bounding box center [438, 202] width 536 height 445
copy div "Overview of issue: Summary : FPS submission issue Incident start : [DATE] 10.50…"
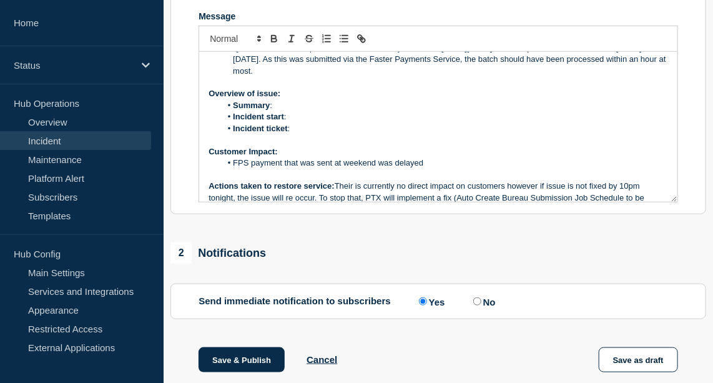
scroll to position [27, 0]
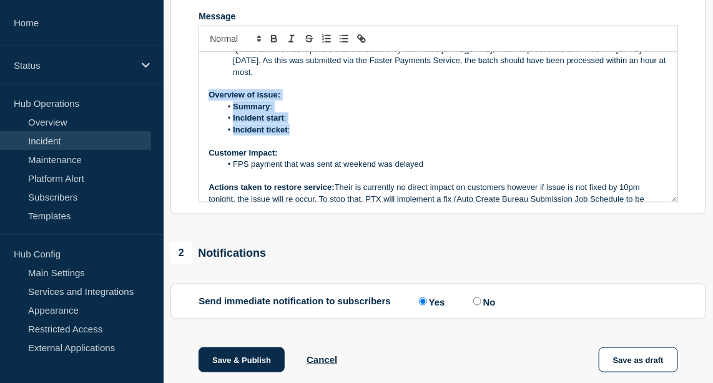
drag, startPoint x: 295, startPoint y: 141, endPoint x: 200, endPoint y: 110, distance: 99.1
click at [200, 110] on div "Current Status: Quidie Limited has reported that the batch they submitted [DATE…" at bounding box center [438, 127] width 478 height 150
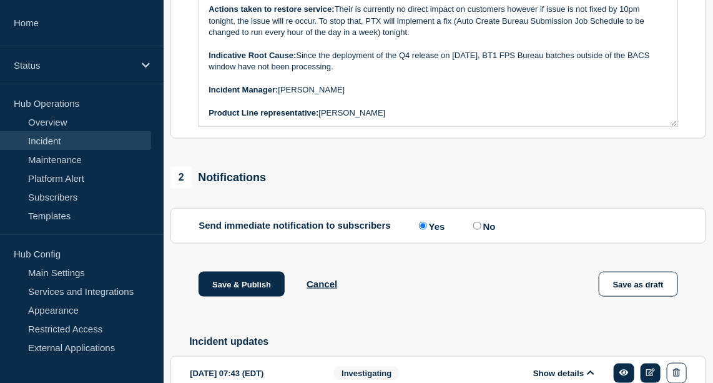
scroll to position [427, 0]
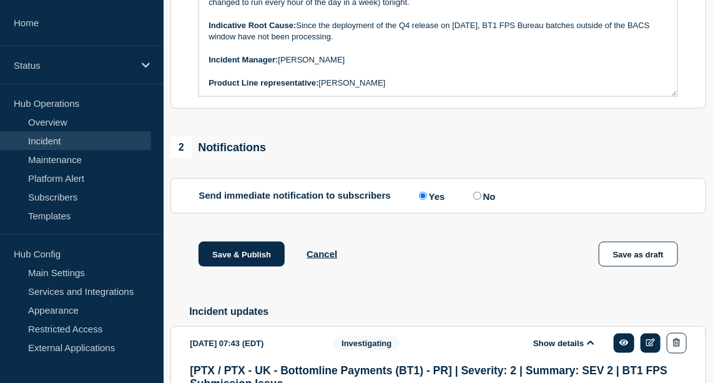
drag, startPoint x: 338, startPoint y: 52, endPoint x: 293, endPoint y: 44, distance: 45.7
click at [293, 43] on p "Indicative Root Cause: Since the deployment of the Q4 release on [DATE], BT1 FP…" at bounding box center [438, 31] width 459 height 23
copy p ": Since the deployment of the Q4 release on [DATE], BT1 FPS Bureau batches outs…"
click at [257, 262] on button "Save & Publish" at bounding box center [242, 254] width 86 height 25
